Goal: Task Accomplishment & Management: Use online tool/utility

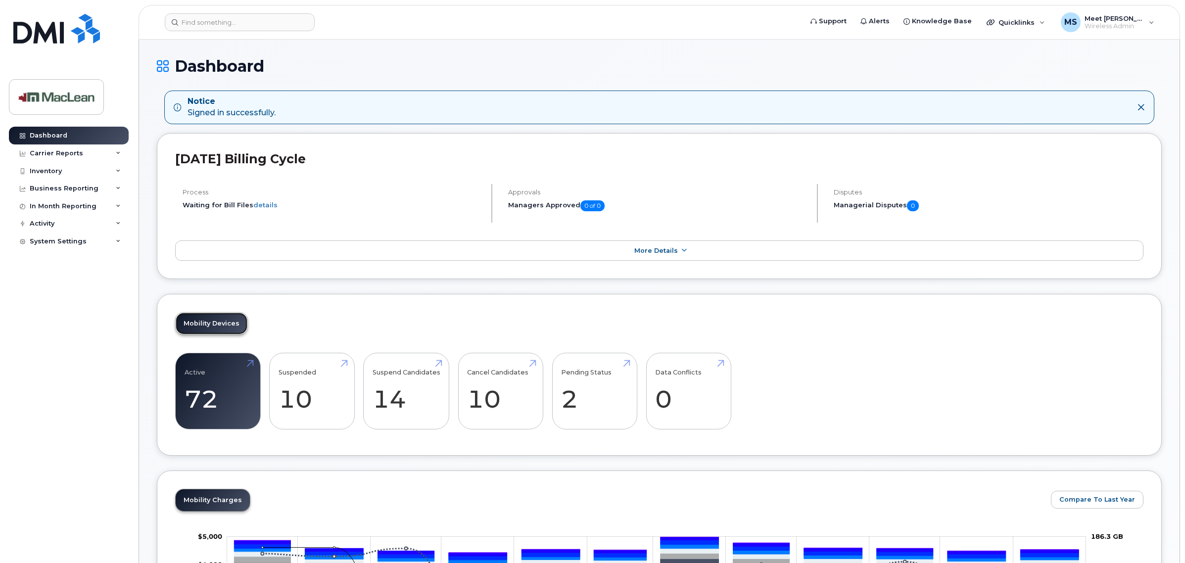
click at [199, 328] on link "Mobility Devices" at bounding box center [212, 324] width 72 height 22
click at [211, 387] on link "Active 72 -22%" at bounding box center [218, 391] width 67 height 65
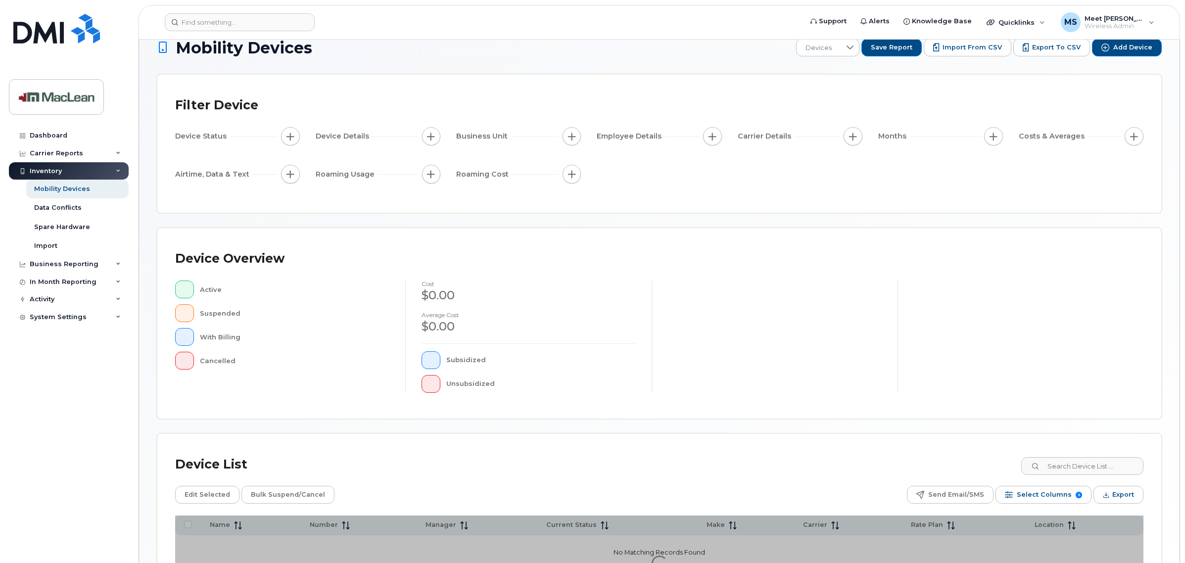
scroll to position [117, 0]
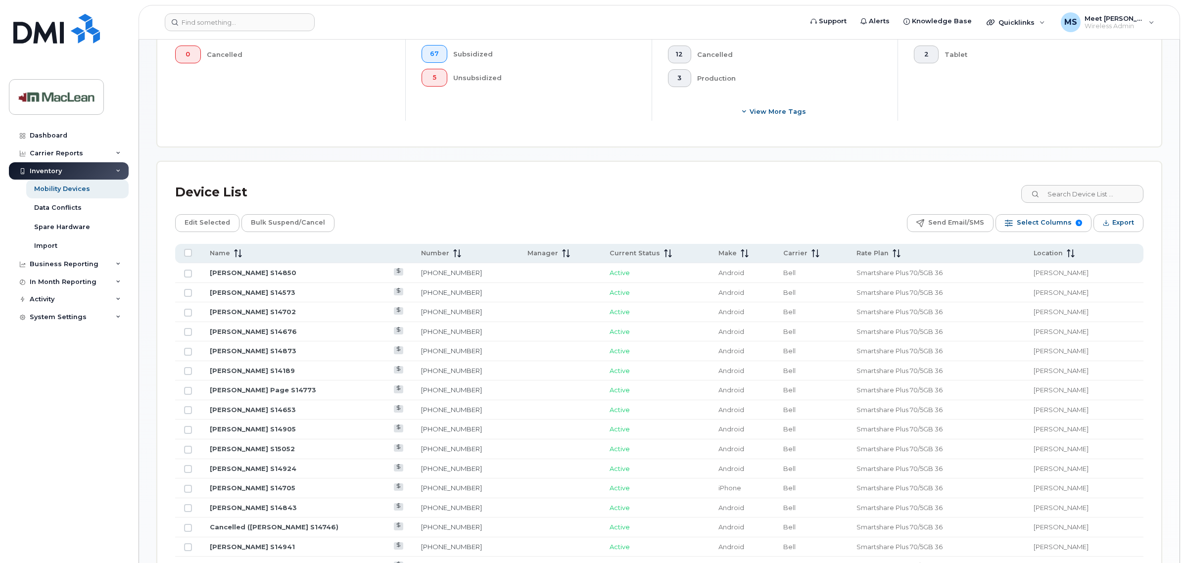
scroll to position [365, 0]
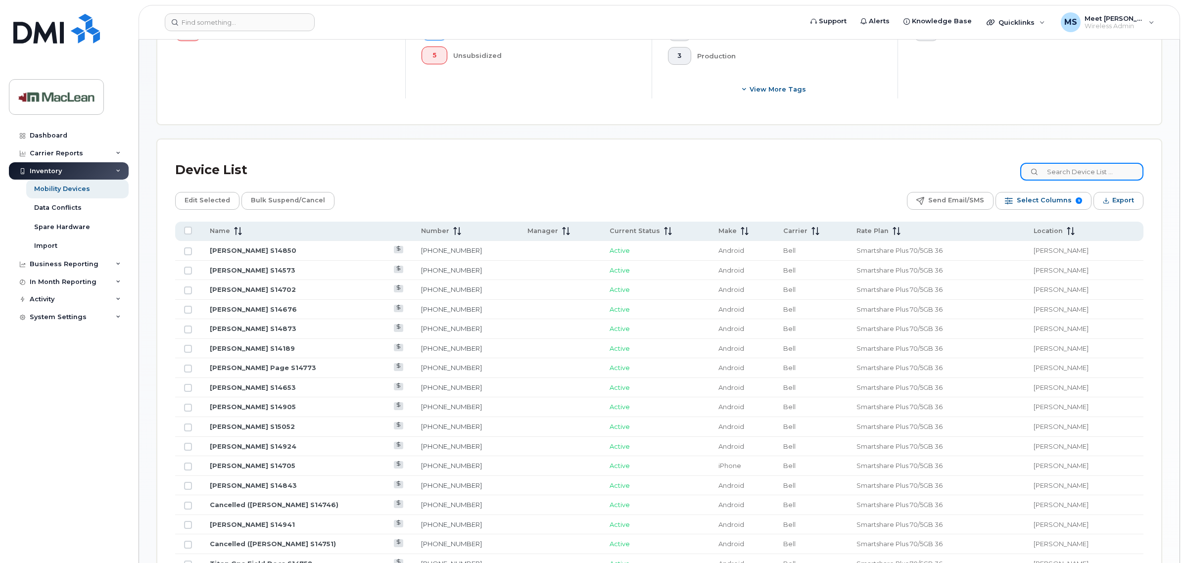
click at [1065, 173] on input at bounding box center [1081, 172] width 123 height 18
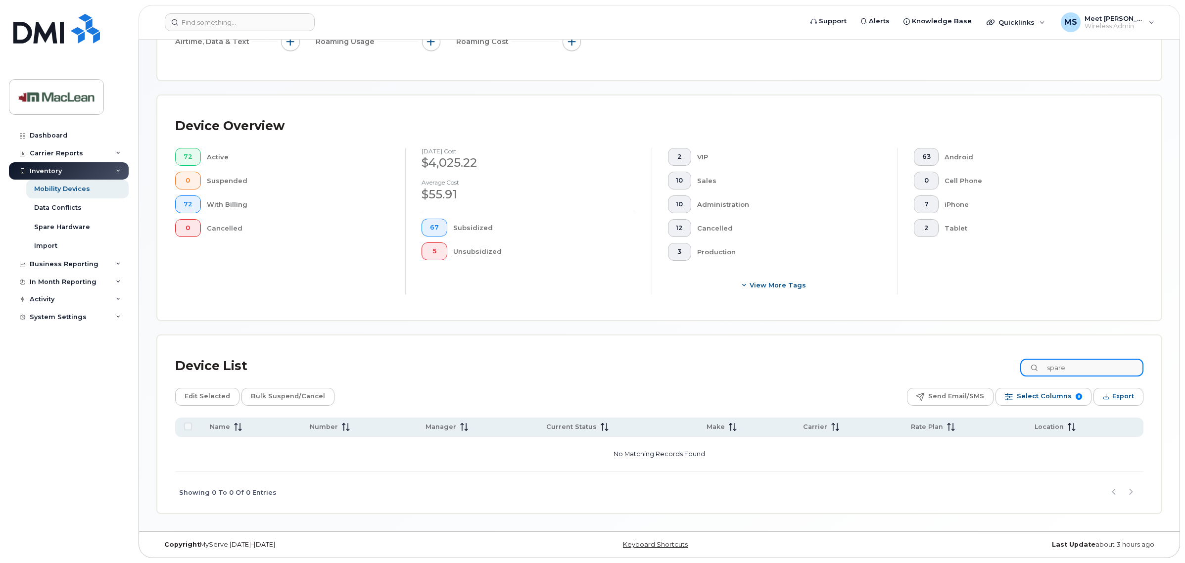
type input "spare"
drag, startPoint x: 1091, startPoint y: 367, endPoint x: 901, endPoint y: 375, distance: 190.6
click at [905, 374] on div "Device List spare" at bounding box center [659, 366] width 968 height 26
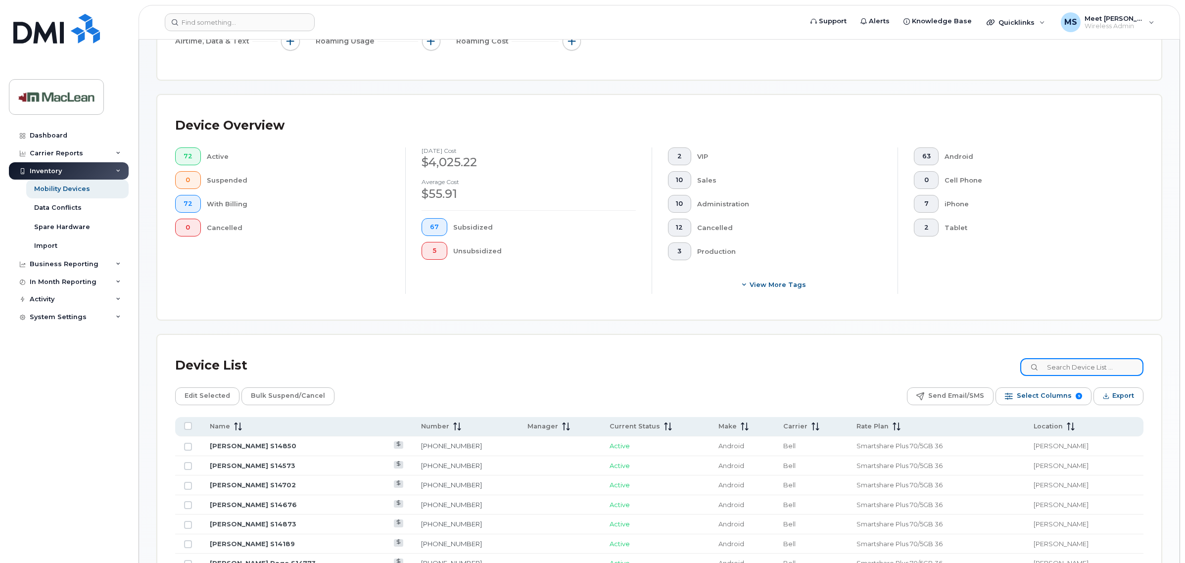
scroll to position [365, 0]
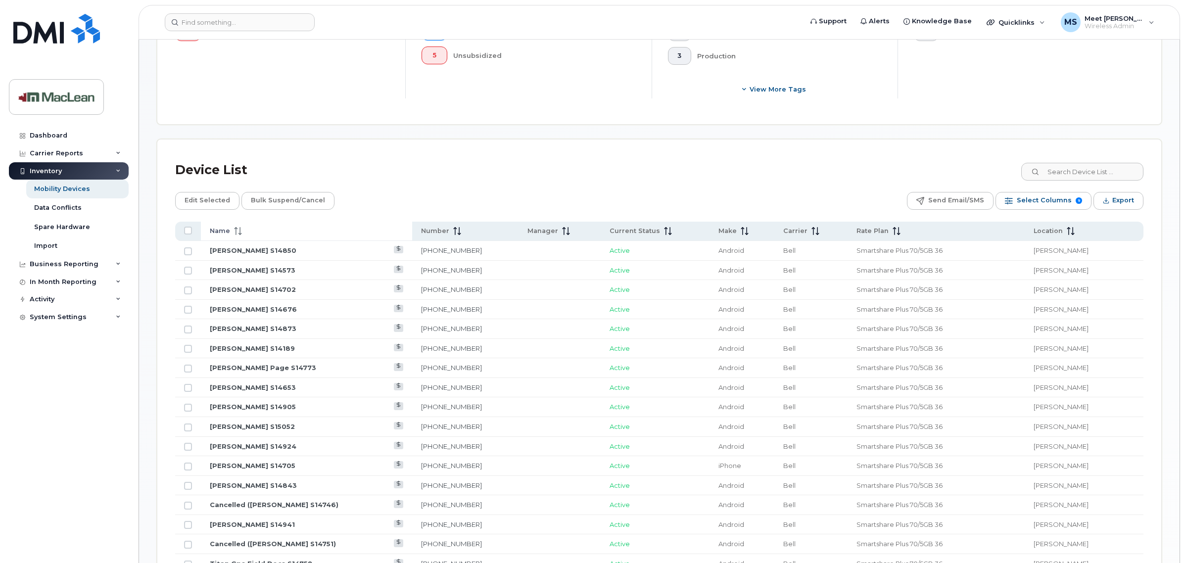
click at [237, 231] on icon at bounding box center [238, 231] width 8 height 8
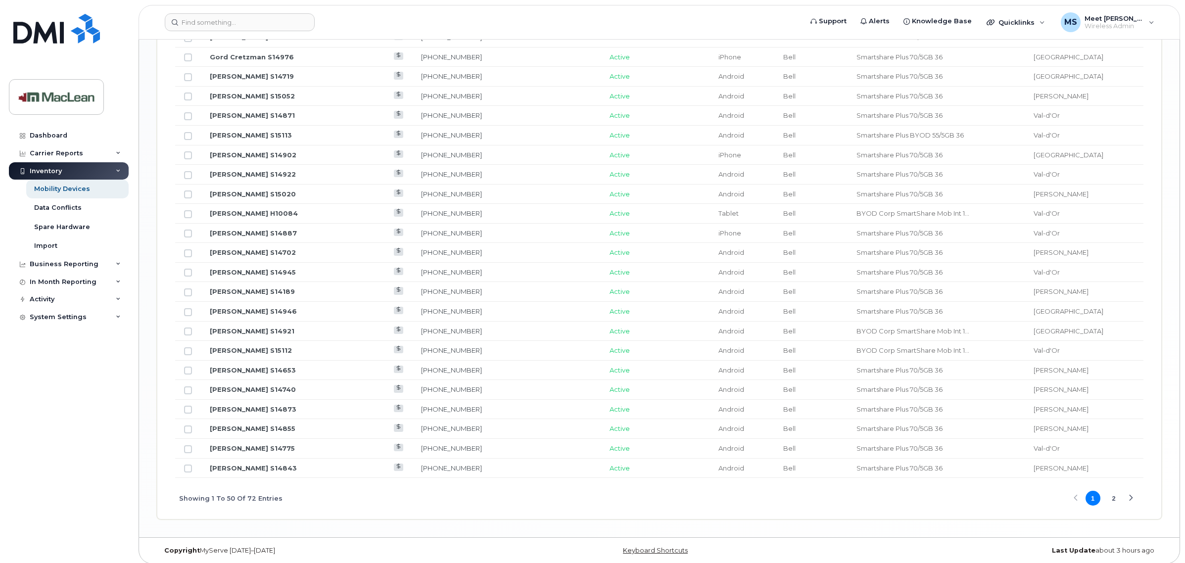
scroll to position [1107, 0]
click at [1111, 505] on button "2" at bounding box center [1113, 497] width 15 height 15
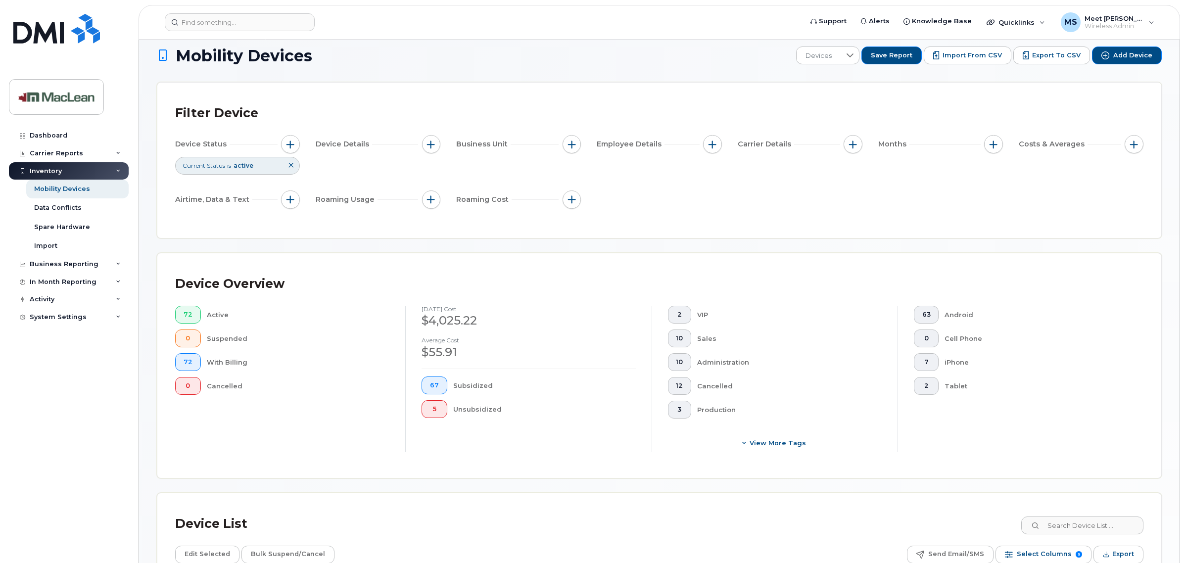
scroll to position [0, 0]
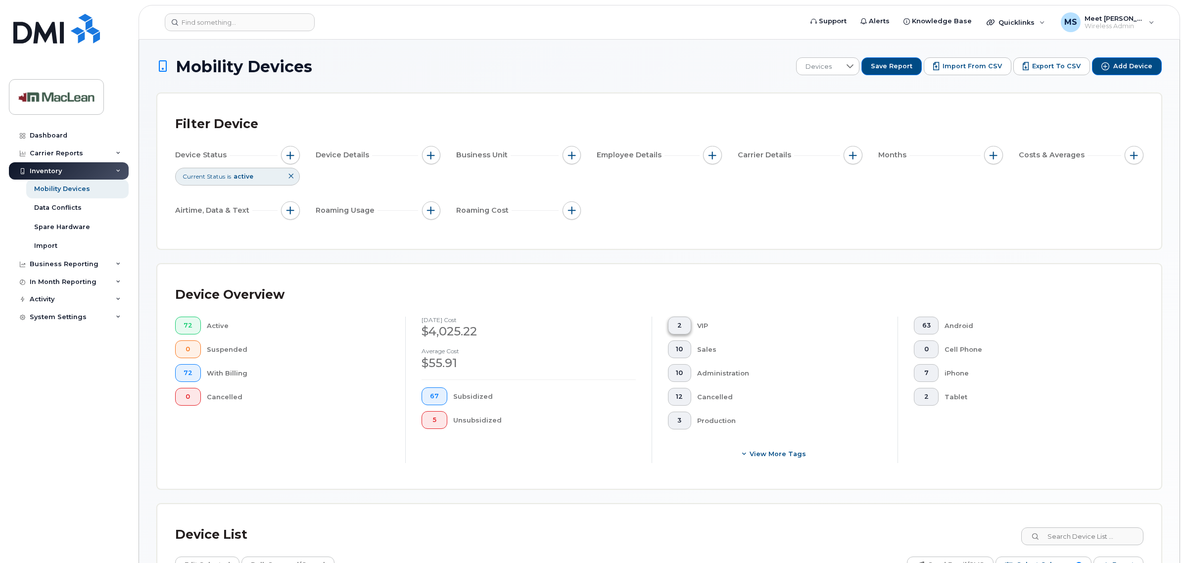
click at [677, 329] on span "2" at bounding box center [679, 326] width 7 height 8
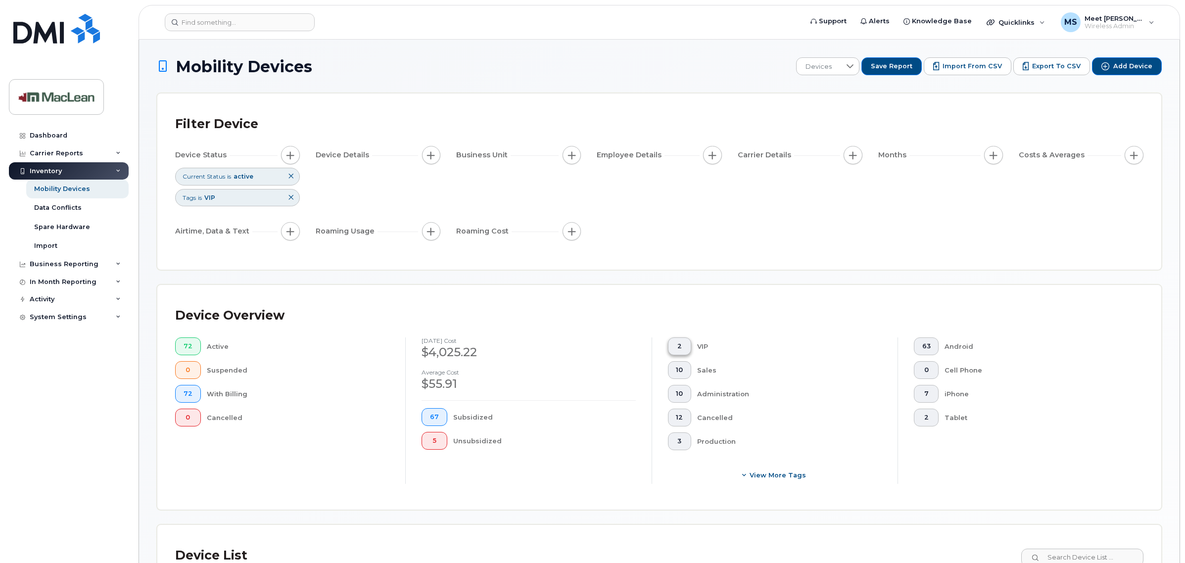
click at [676, 347] on span "2" at bounding box center [679, 346] width 7 height 8
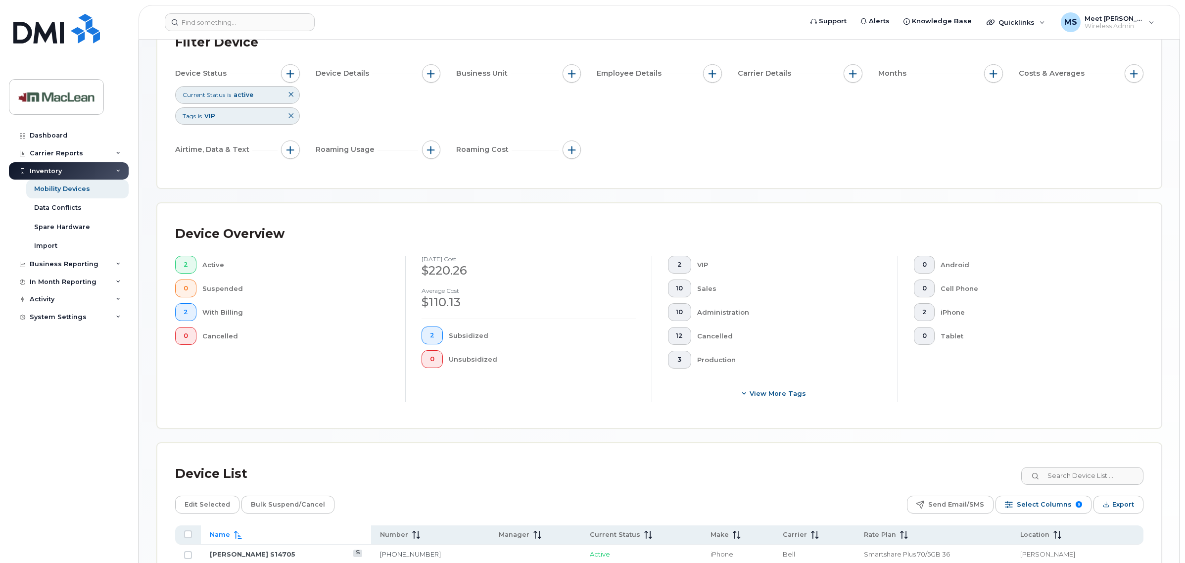
scroll to position [194, 0]
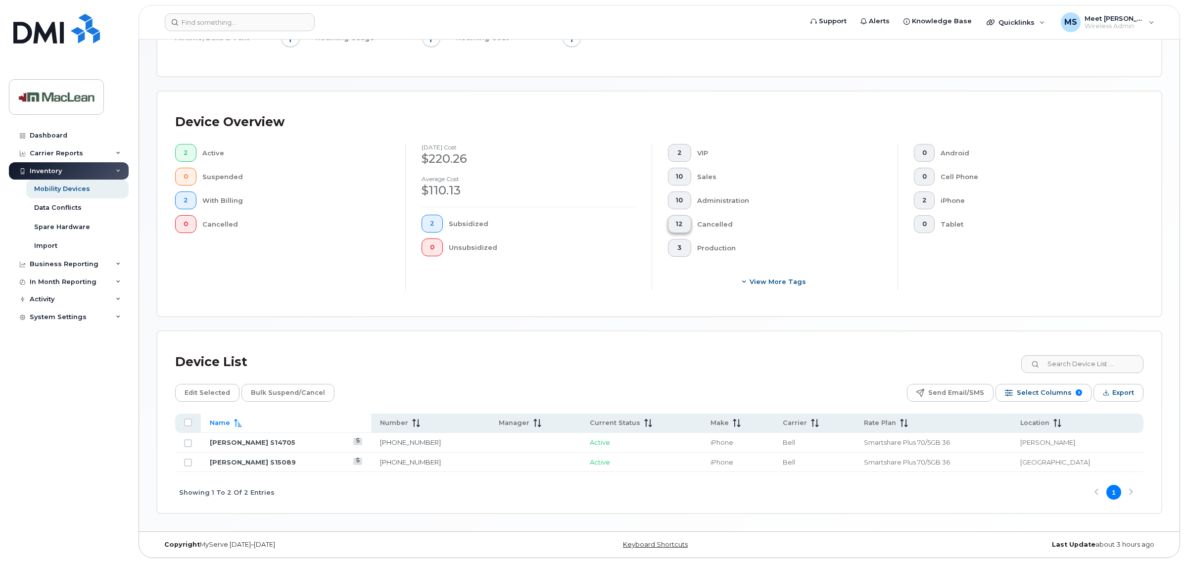
click at [678, 228] on button "12" at bounding box center [680, 224] width 24 height 18
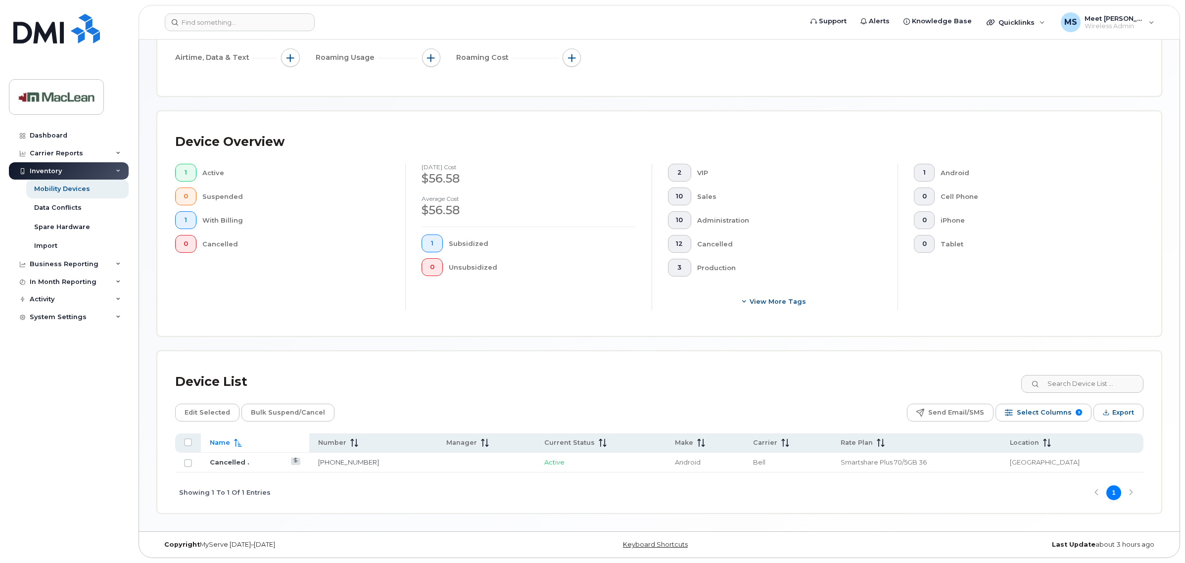
scroll to position [175, 0]
click at [676, 246] on span "12" at bounding box center [679, 244] width 7 height 8
click at [192, 173] on button "1" at bounding box center [185, 173] width 21 height 18
click at [178, 219] on button "1" at bounding box center [185, 220] width 21 height 18
click at [190, 172] on button "1" at bounding box center [185, 173] width 21 height 18
